Goal: Find specific page/section: Find specific page/section

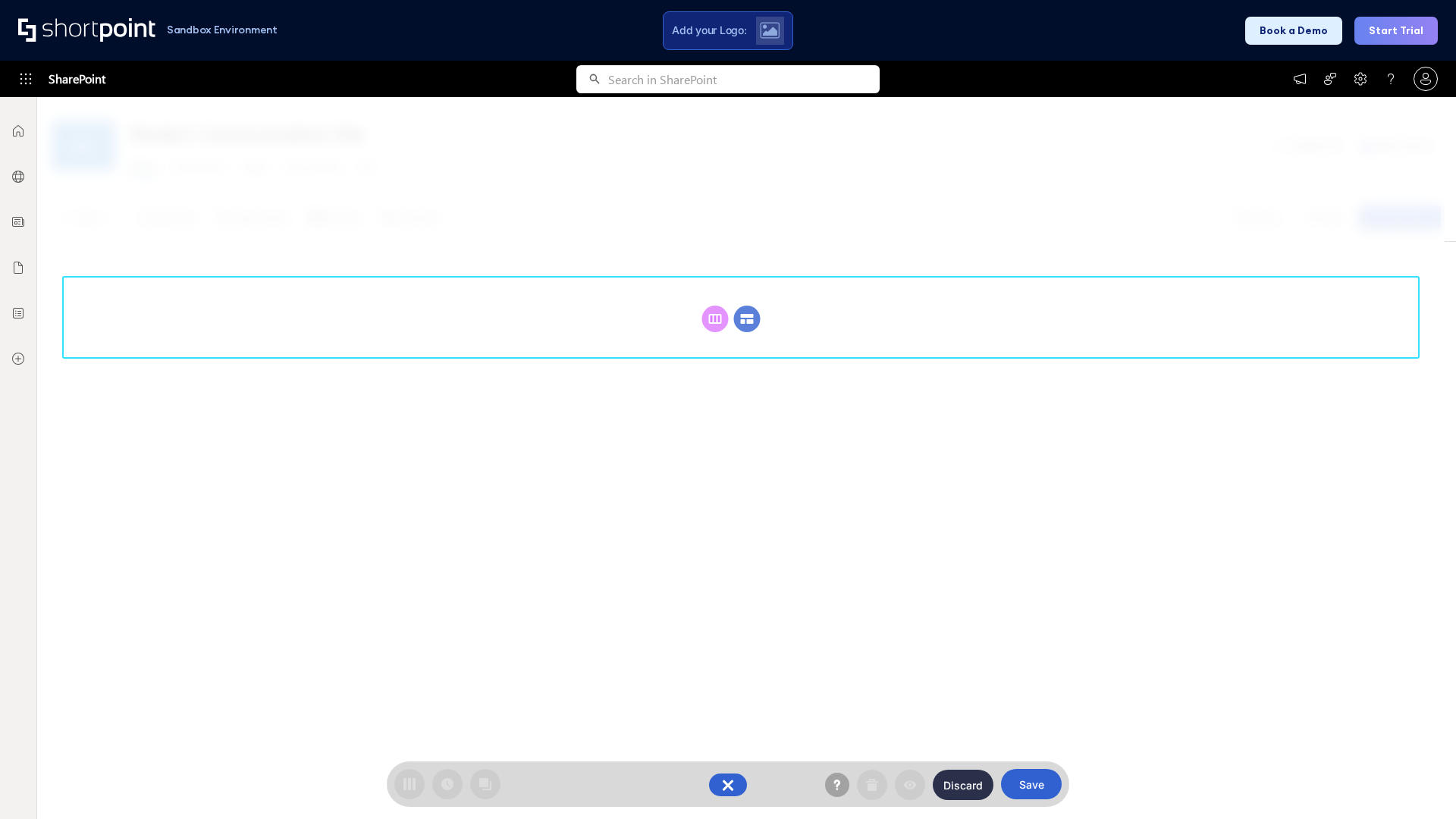
scroll to position [208, 0]
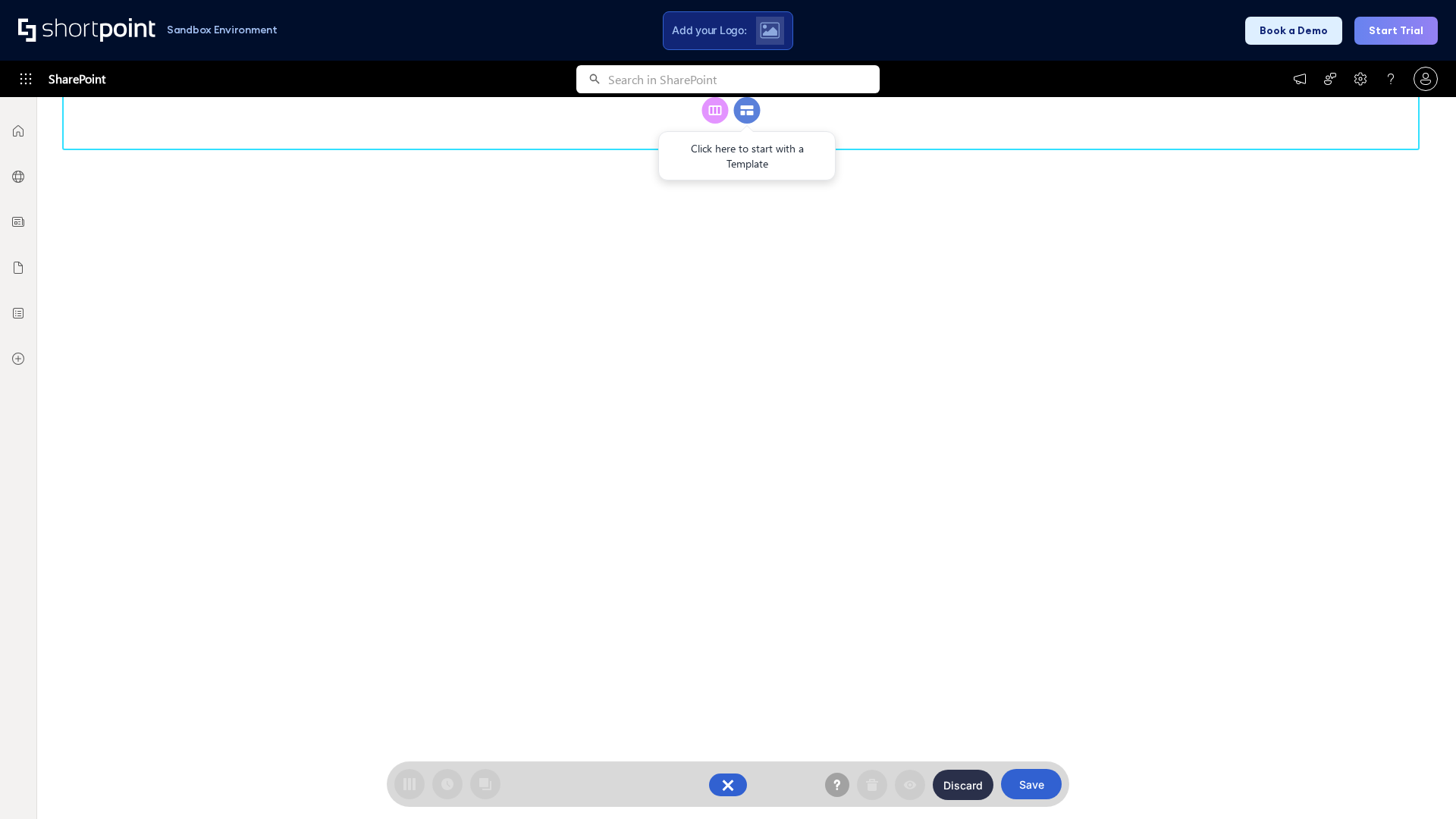
click at [747, 124] on circle at bounding box center [746, 110] width 27 height 27
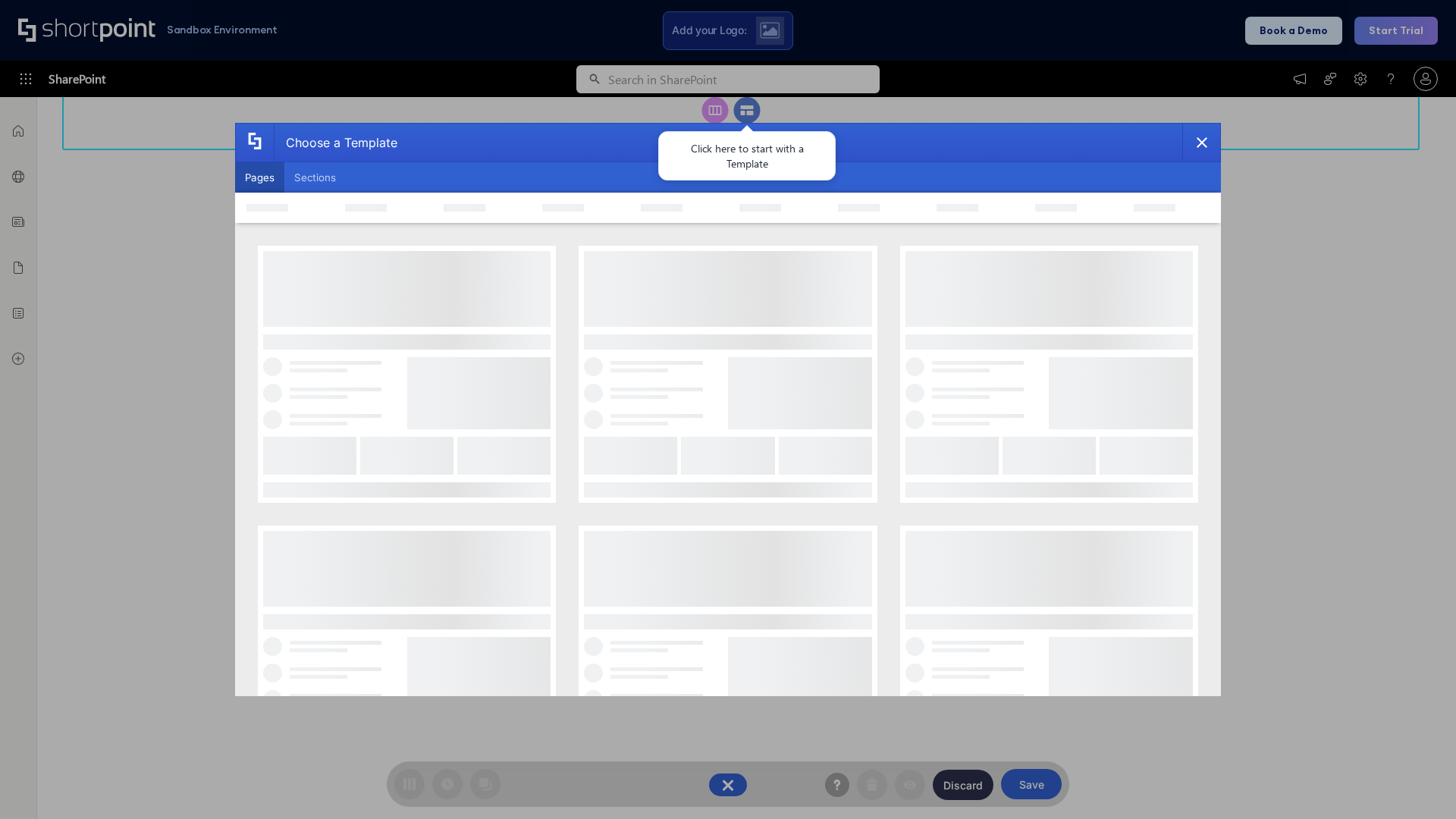
scroll to position [0, 0]
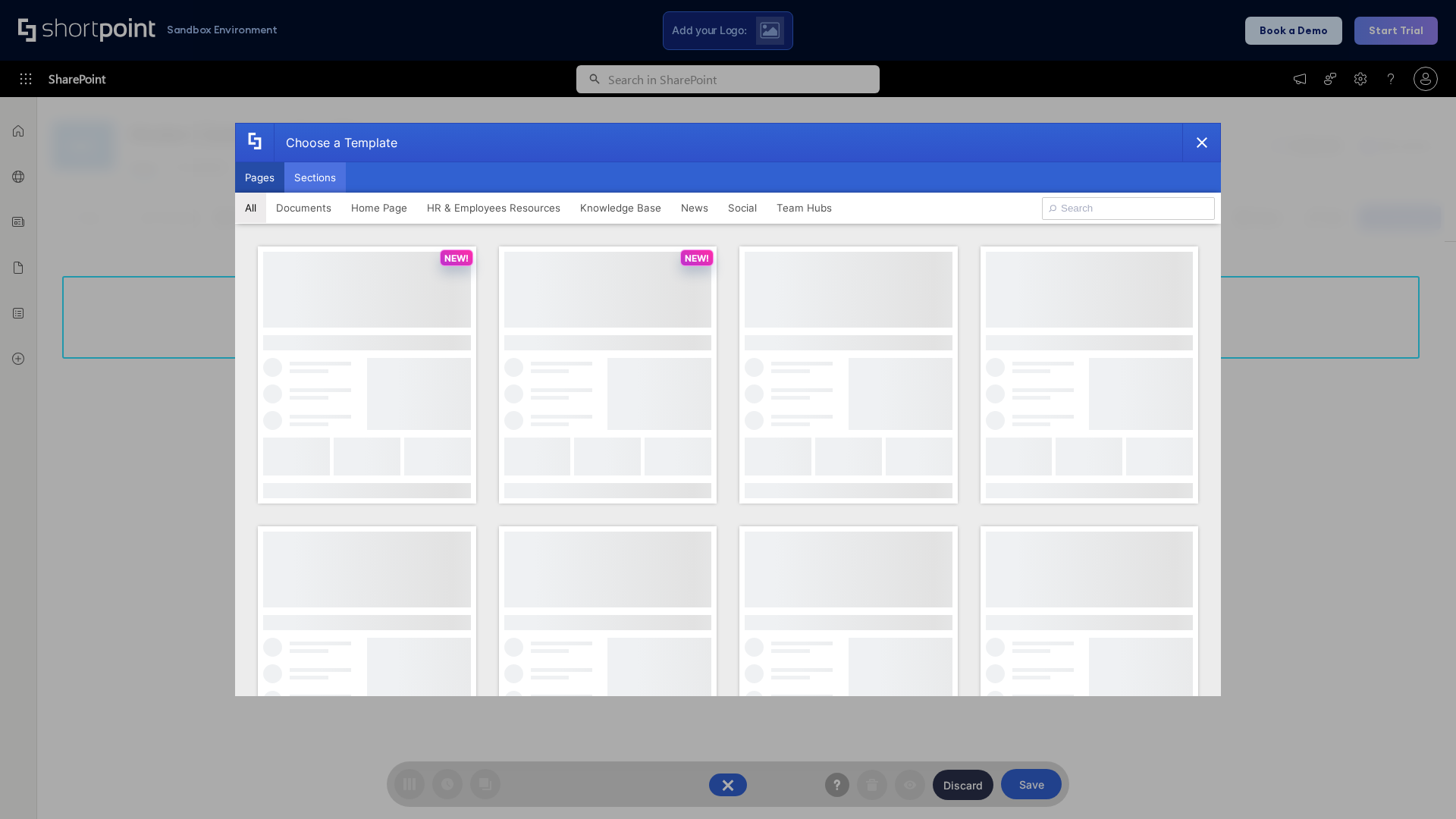
click at [314, 178] on button "Sections" at bounding box center [315, 177] width 62 height 30
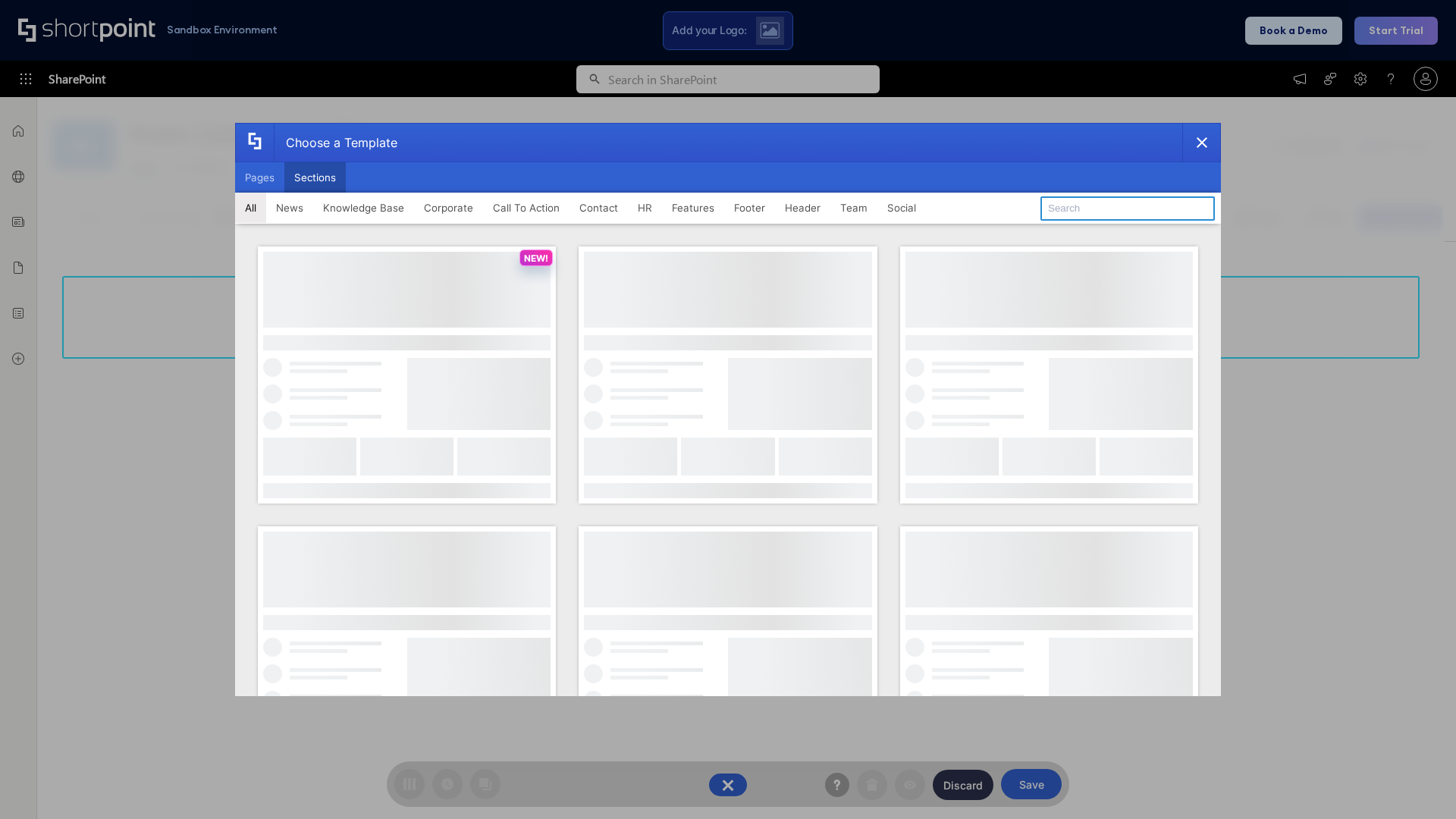
type input "Features Kit 5"
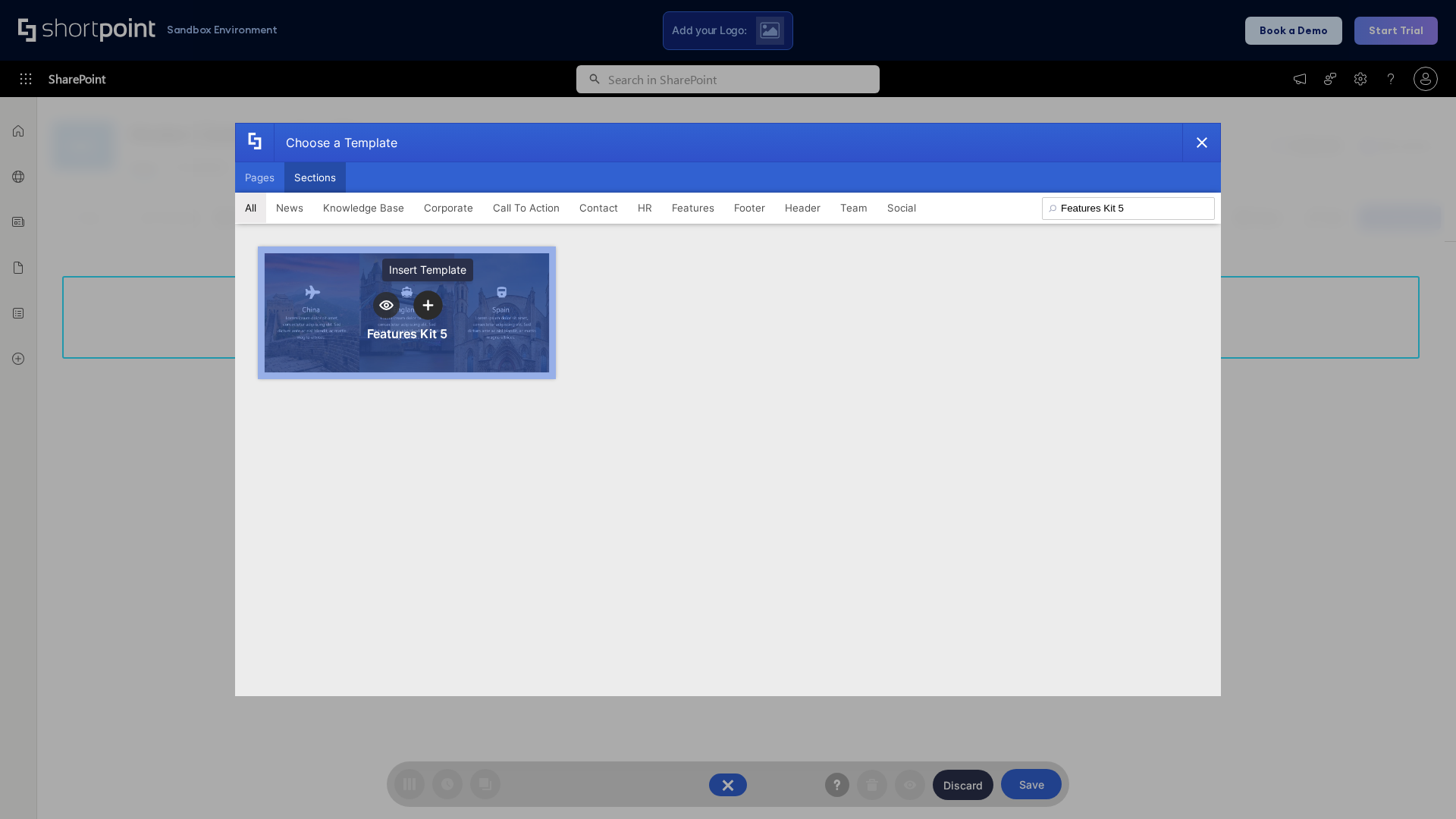
click at [428, 304] on icon "template selector" at bounding box center [427, 304] width 11 height 11
